Goal: Information Seeking & Learning: Learn about a topic

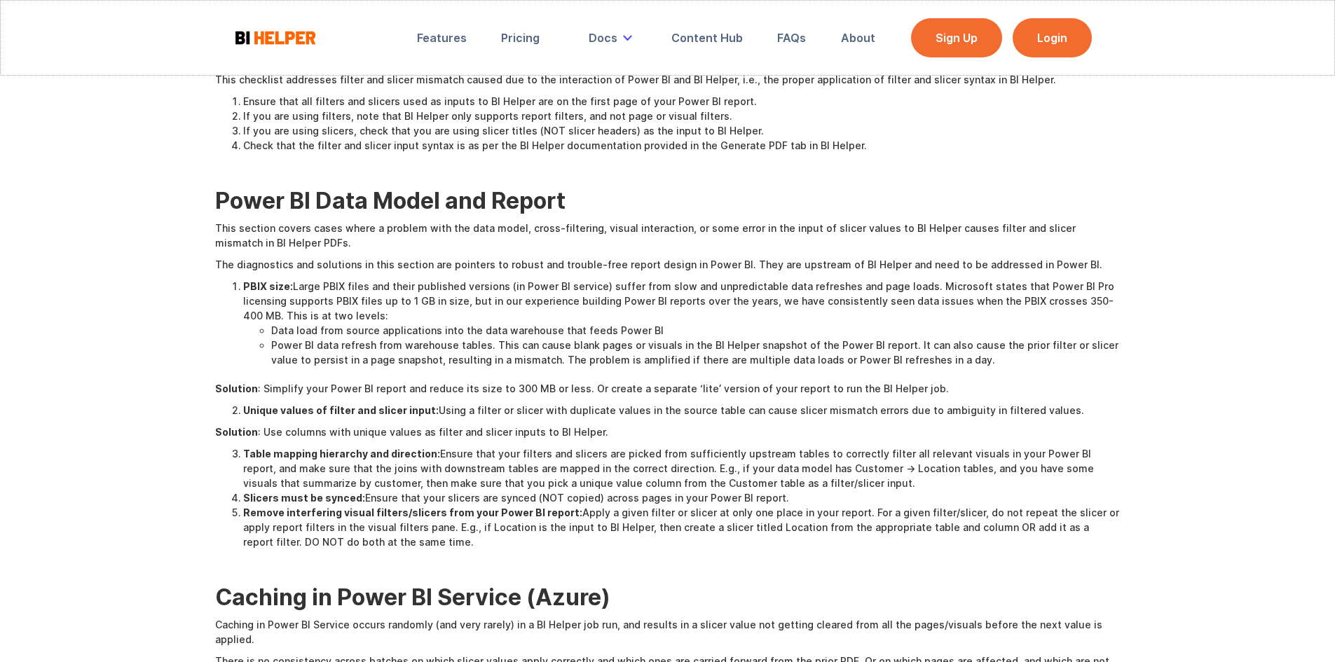
scroll to position [911, 0]
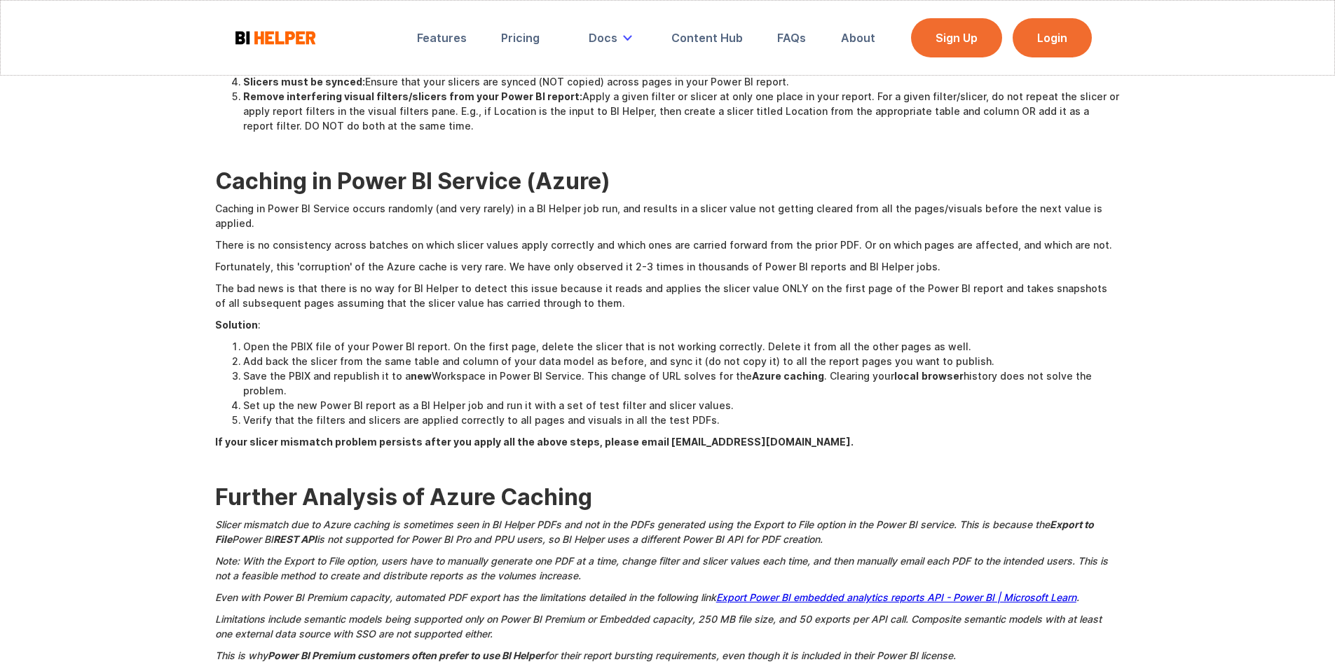
click at [453, 170] on strong "Caching in Power BI Service (Azure)" at bounding box center [412, 180] width 395 height 27
click at [457, 175] on strong "Caching in Power BI Service (Azure)" at bounding box center [412, 180] width 395 height 27
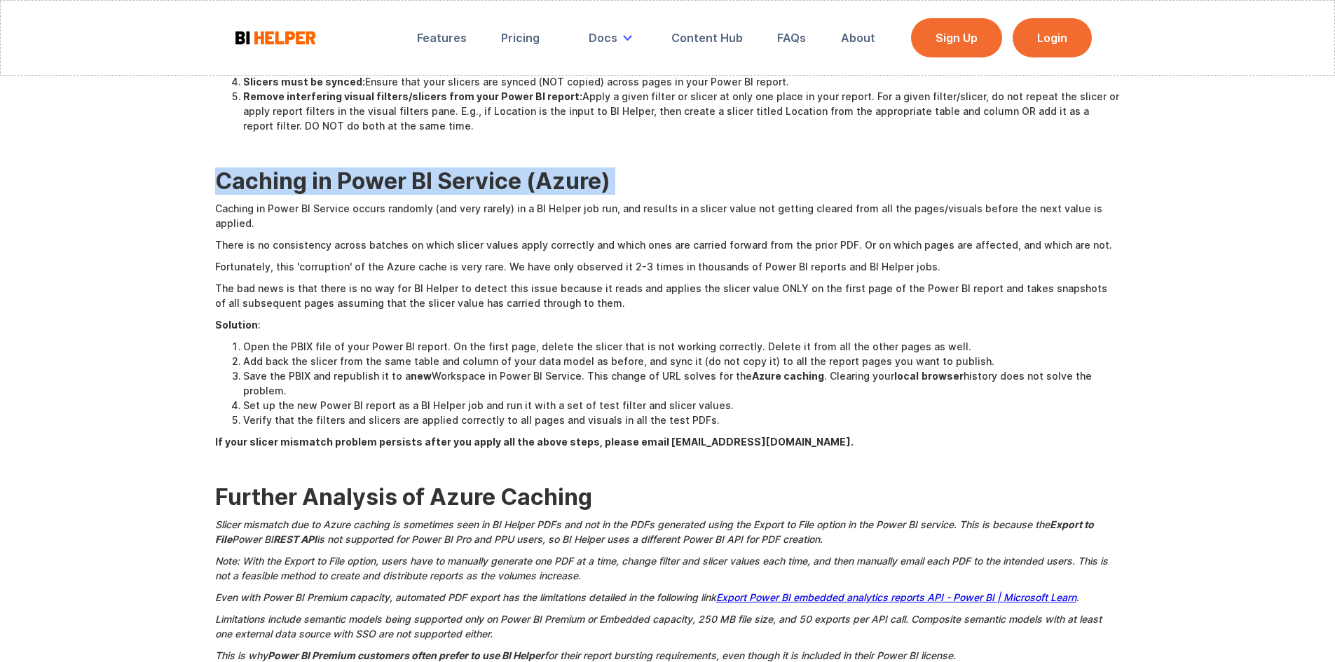
click at [457, 175] on strong "Caching in Power BI Service (Azure)" at bounding box center [412, 180] width 395 height 27
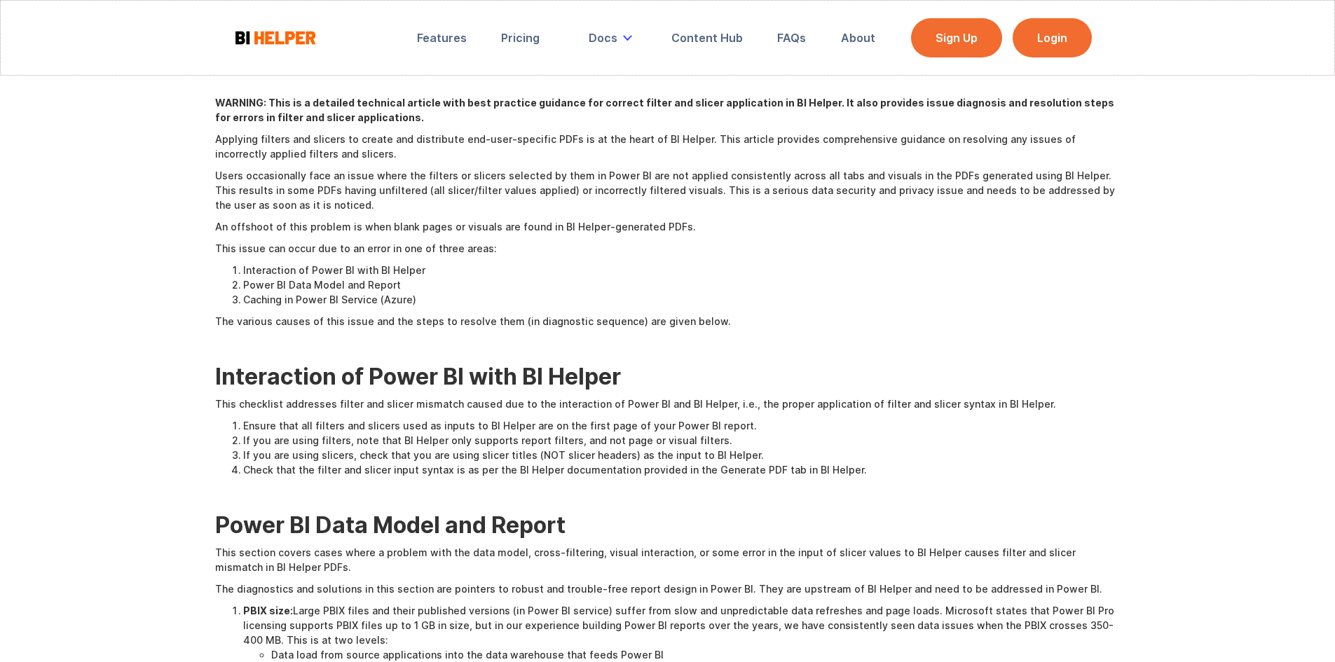
scroll to position [0, 0]
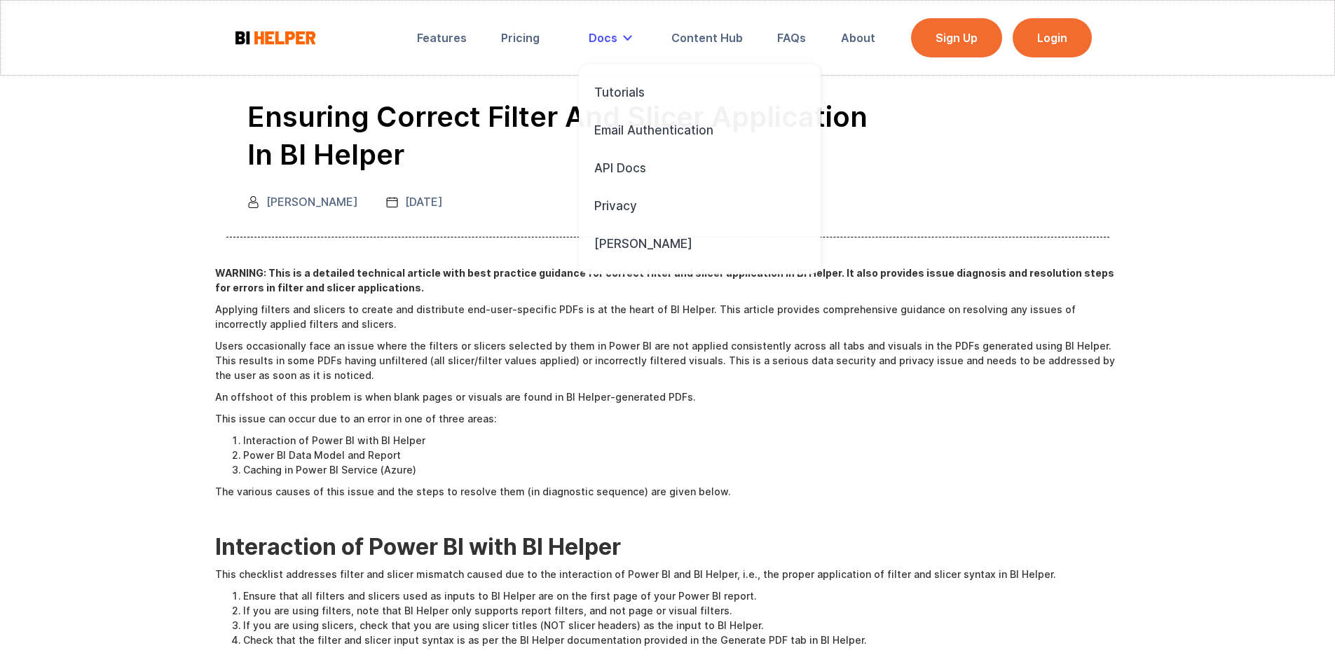
click at [607, 43] on div "Docs" at bounding box center [602, 38] width 29 height 14
click at [609, 88] on div "Tutorials" at bounding box center [619, 92] width 50 height 15
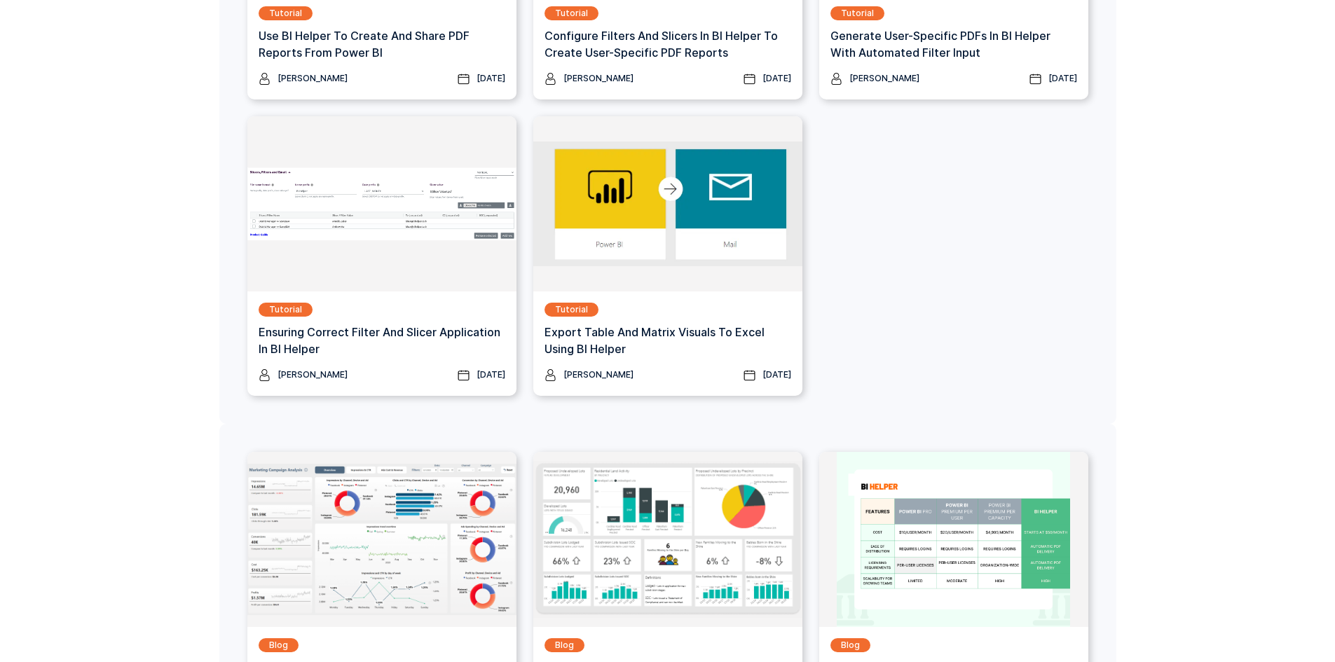
scroll to position [210, 0]
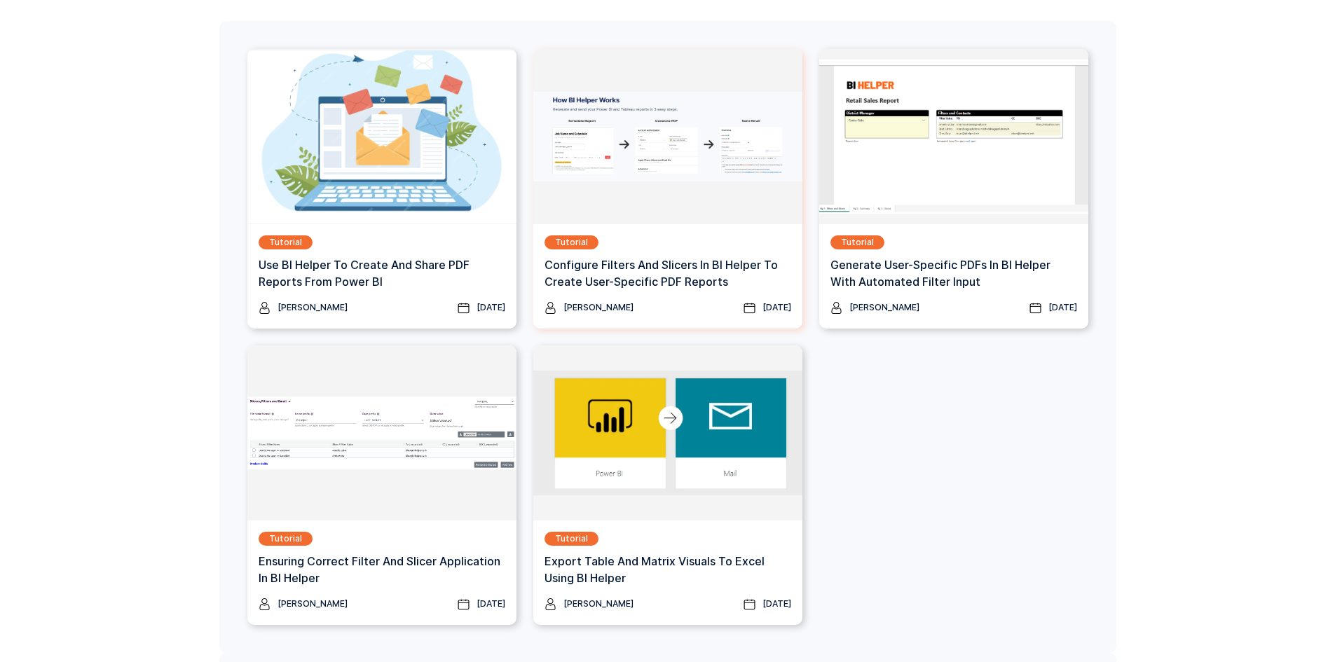
click at [668, 270] on h3 "Configure Filters And Slicers In BI Helper To Create User-Specific PDF Reports" at bounding box center [667, 273] width 247 height 34
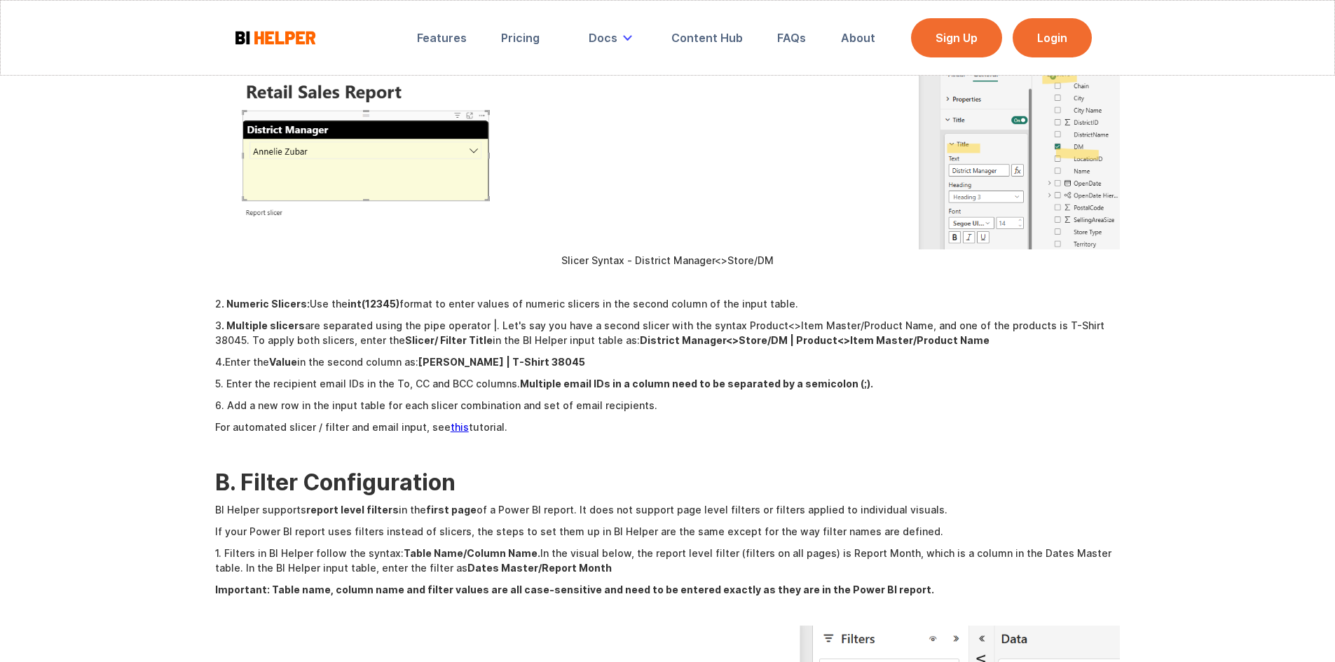
scroll to position [3013, 0]
